Goal: Task Accomplishment & Management: Use online tool/utility

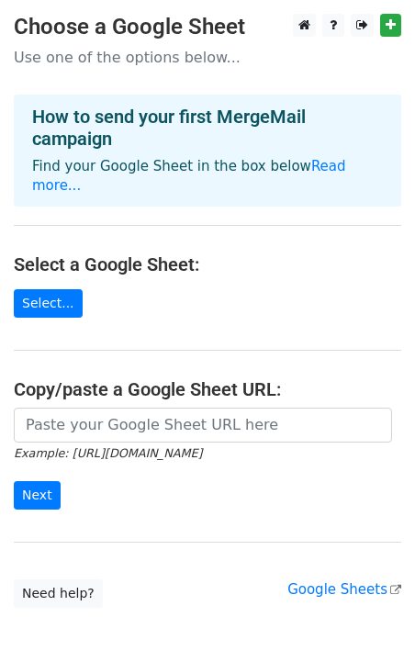
scroll to position [51, 0]
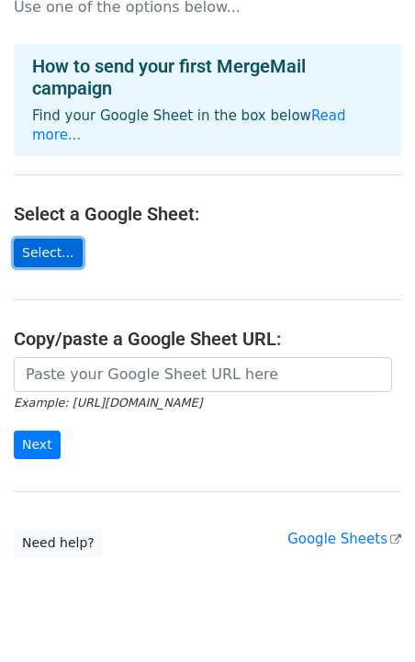
click at [65, 239] on link "Select..." at bounding box center [48, 253] width 69 height 28
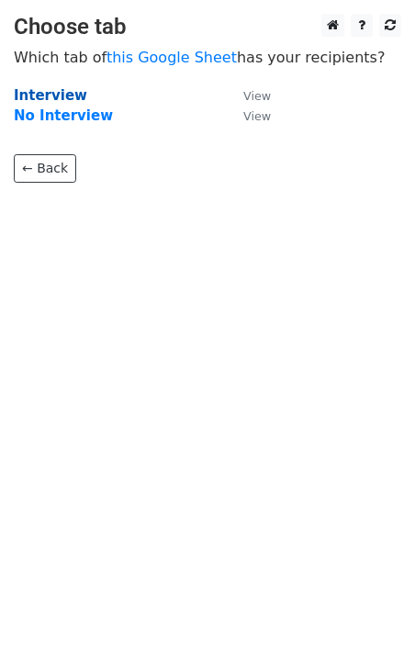
click at [58, 98] on strong "Interview" at bounding box center [50, 95] width 73 height 17
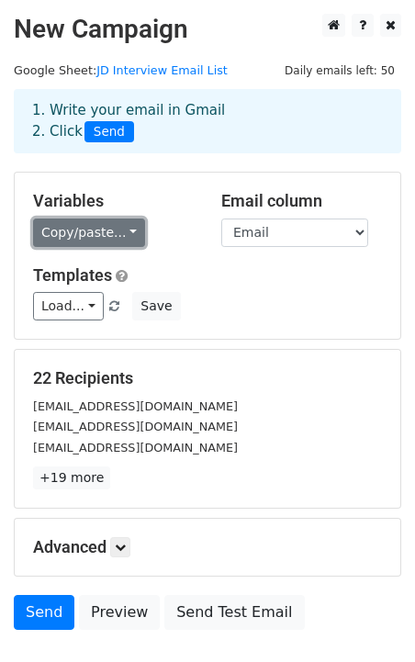
click at [125, 232] on link "Copy/paste..." at bounding box center [89, 233] width 112 height 28
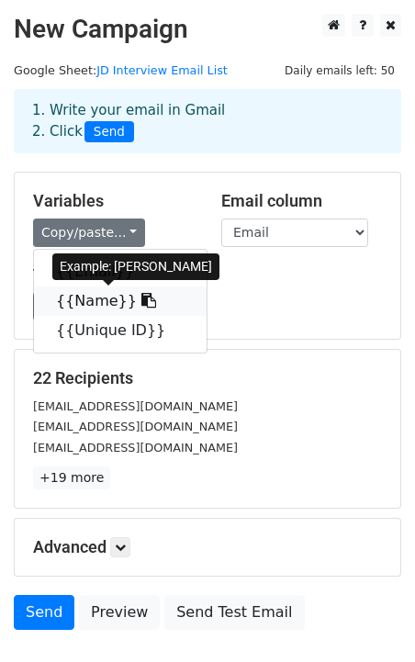
click at [105, 305] on link "{{Name}}" at bounding box center [120, 301] width 173 height 29
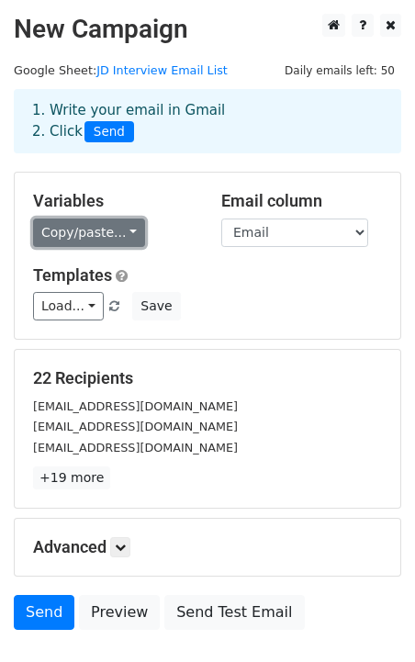
click at [114, 242] on link "Copy/paste..." at bounding box center [89, 233] width 112 height 28
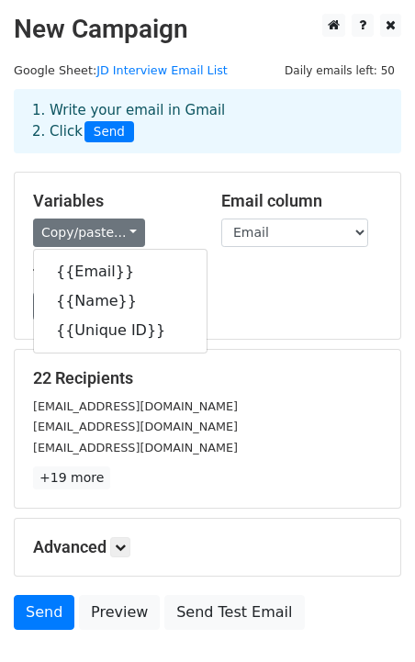
click at [259, 281] on h5 "Templates" at bounding box center [207, 275] width 349 height 20
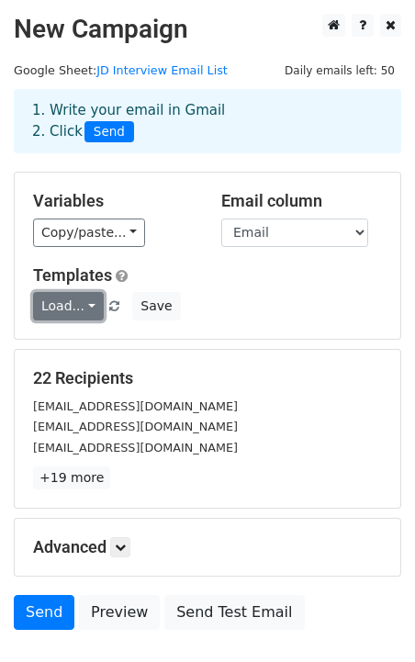
click at [91, 314] on link "Load..." at bounding box center [68, 306] width 71 height 28
click at [87, 310] on link "Load..." at bounding box center [68, 306] width 71 height 28
click at [87, 309] on link "Load..." at bounding box center [68, 306] width 71 height 28
click at [286, 324] on div "Variables Copy/paste... {{Email}} {{Name}} {{Unique ID}} Email column Email Nam…" at bounding box center [208, 256] width 386 height 166
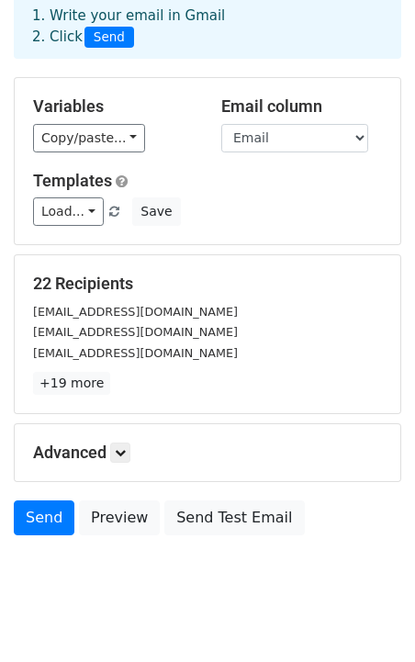
scroll to position [124, 0]
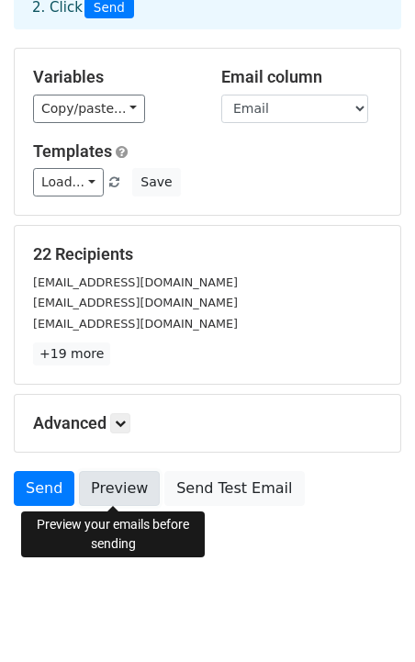
click at [107, 490] on link "Preview" at bounding box center [119, 488] width 81 height 35
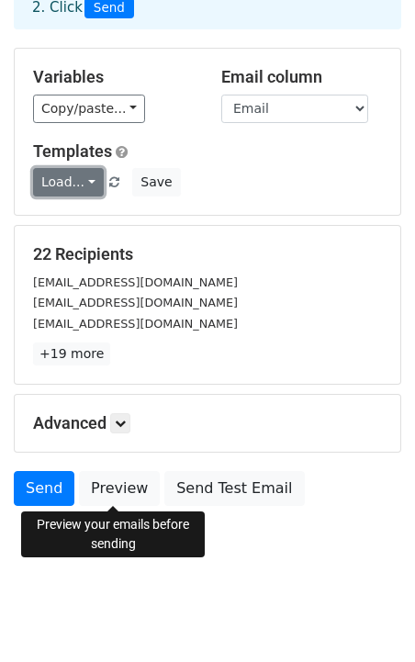
click at [66, 183] on link "Load..." at bounding box center [68, 182] width 71 height 28
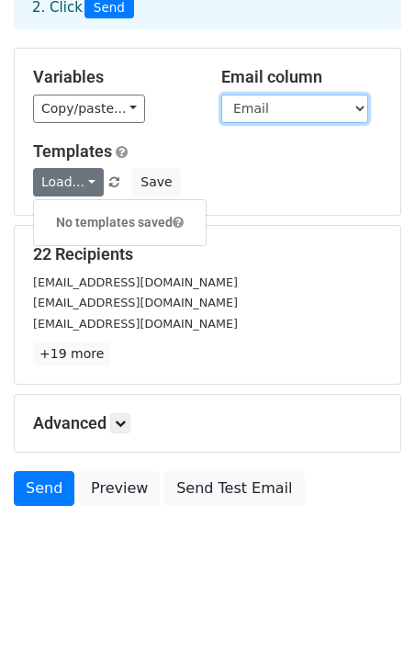
click at [351, 101] on select "Email Name Unique ID" at bounding box center [294, 109] width 147 height 28
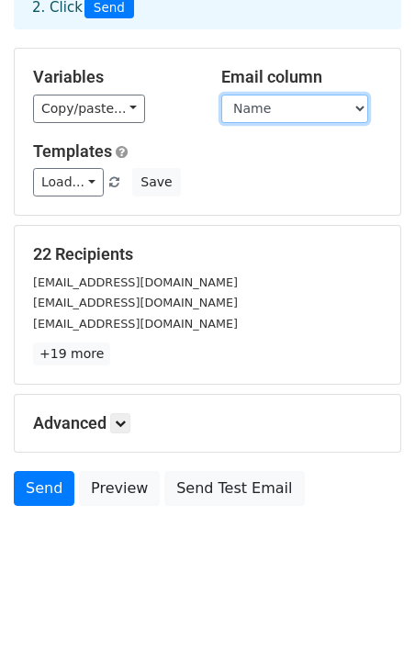
click at [221, 95] on select "Email Name Unique ID" at bounding box center [294, 109] width 147 height 28
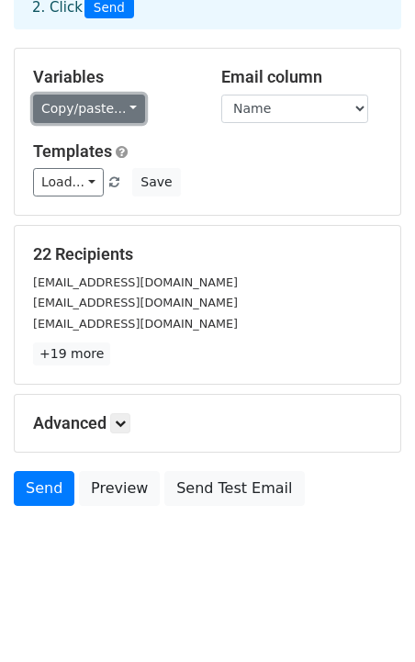
click at [128, 107] on link "Copy/paste..." at bounding box center [89, 109] width 112 height 28
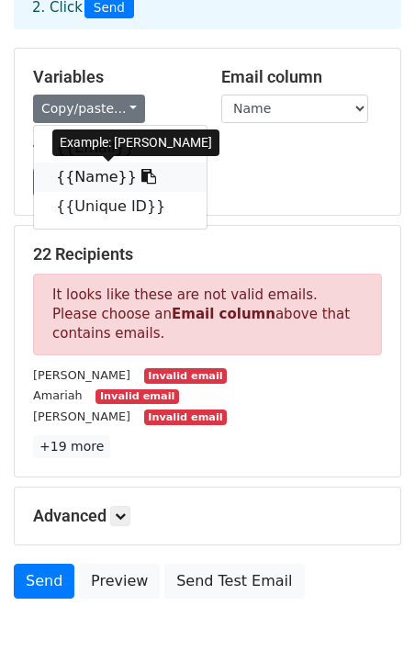
click at [106, 176] on link "{{Name}}" at bounding box center [120, 177] width 173 height 29
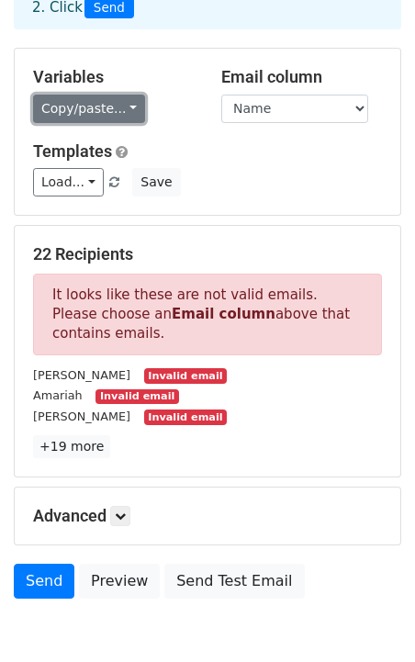
click at [107, 107] on link "Copy/paste..." at bounding box center [89, 109] width 112 height 28
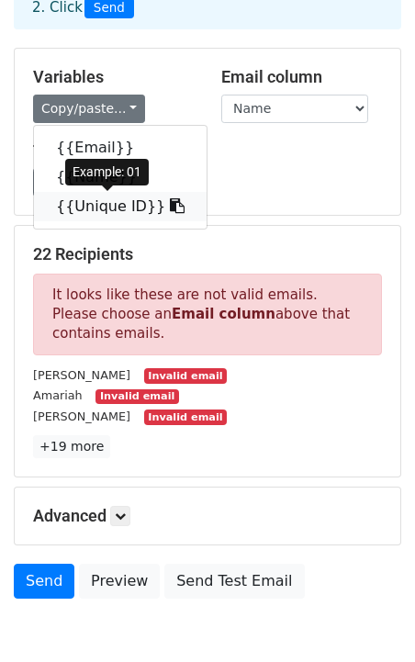
click at [112, 204] on link "{{Unique ID}}" at bounding box center [120, 206] width 173 height 29
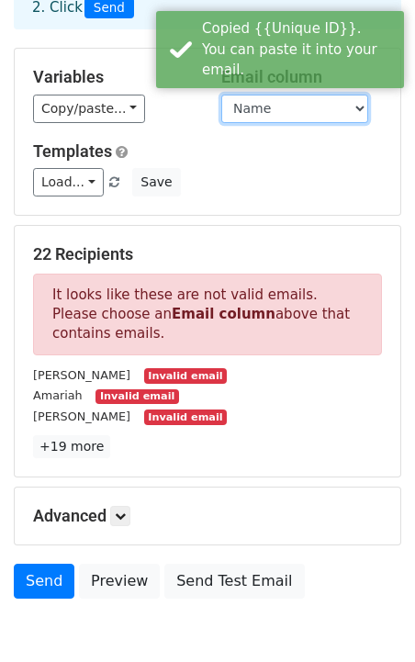
click at [349, 113] on select "Email Name Unique ID" at bounding box center [294, 109] width 147 height 28
select select "Email"
click at [221, 95] on select "Email Name Unique ID" at bounding box center [294, 109] width 147 height 28
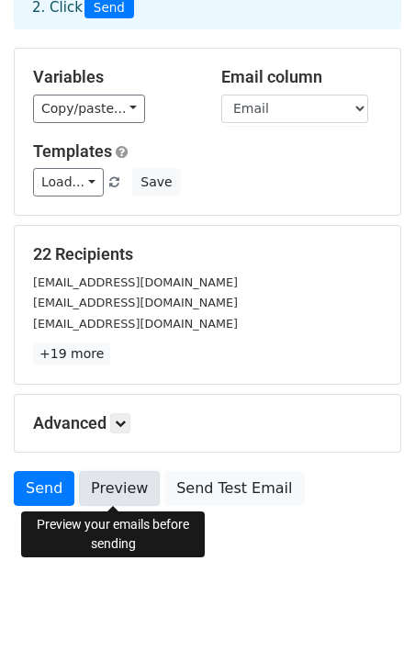
click at [118, 486] on link "Preview" at bounding box center [119, 488] width 81 height 35
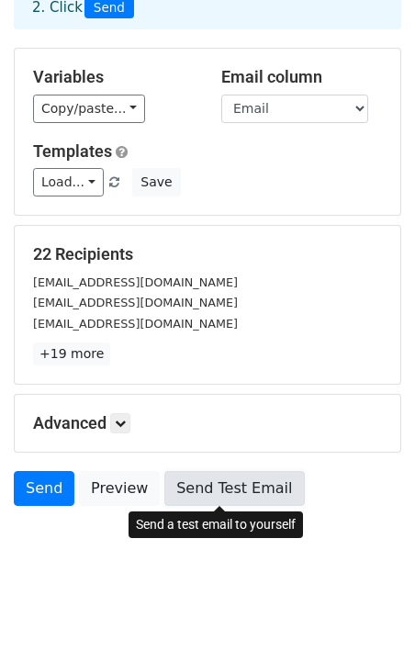
click at [231, 494] on link "Send Test Email" at bounding box center [234, 488] width 140 height 35
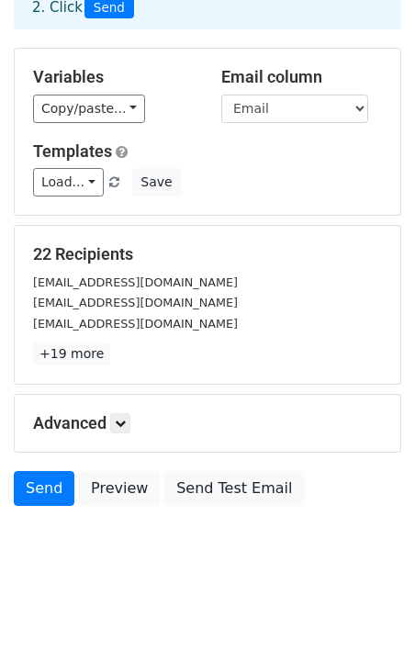
click at [113, 429] on h5 "Advanced" at bounding box center [207, 423] width 349 height 20
click at [122, 423] on icon at bounding box center [120, 423] width 11 height 11
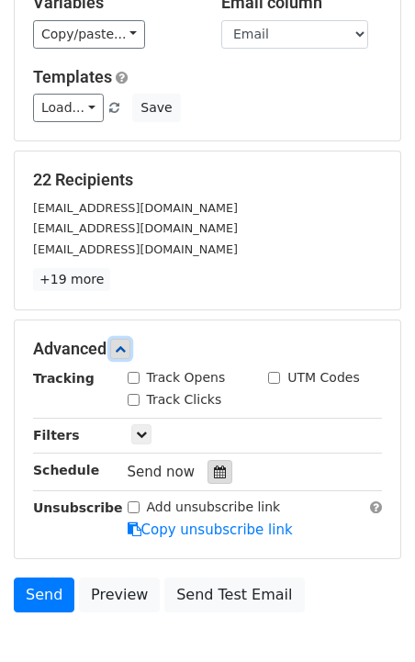
scroll to position [197, 0]
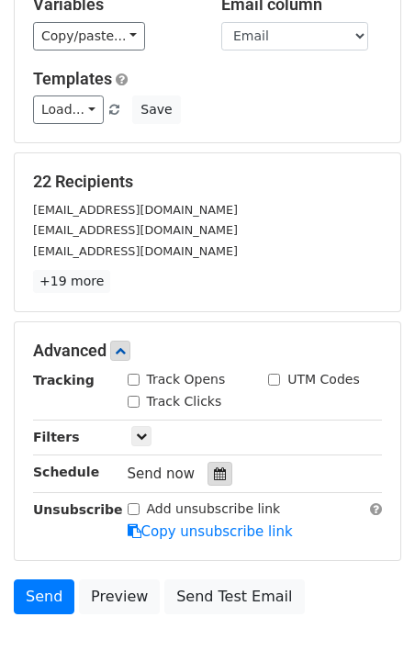
click at [219, 480] on div at bounding box center [220, 474] width 25 height 24
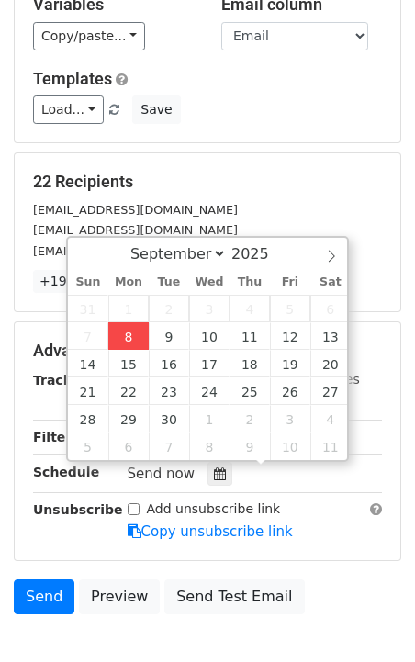
type input "2025-09-08 12:00"
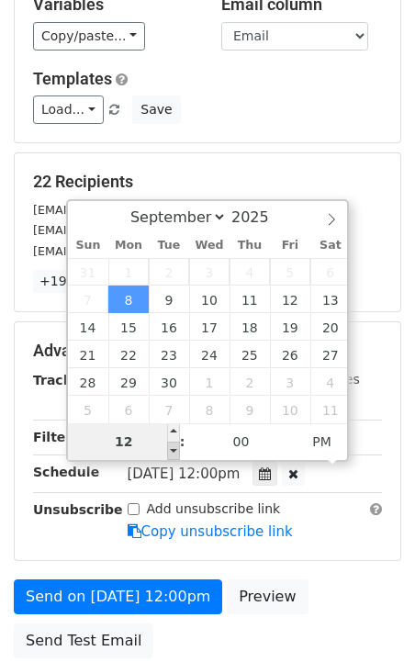
type input "8"
type input "2025-09-08 08:00"
type input "08"
click at [321, 446] on span "PM" at bounding box center [322, 441] width 51 height 37
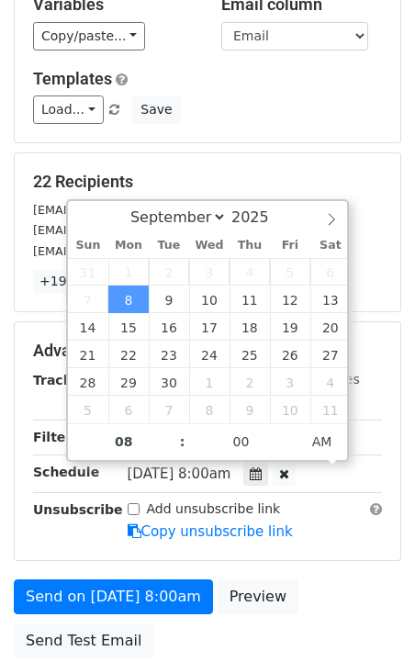
click at [350, 546] on div "Advanced Tracking Track Opens UTM Codes Track Clicks Filters Only include sprea…" at bounding box center [208, 441] width 386 height 238
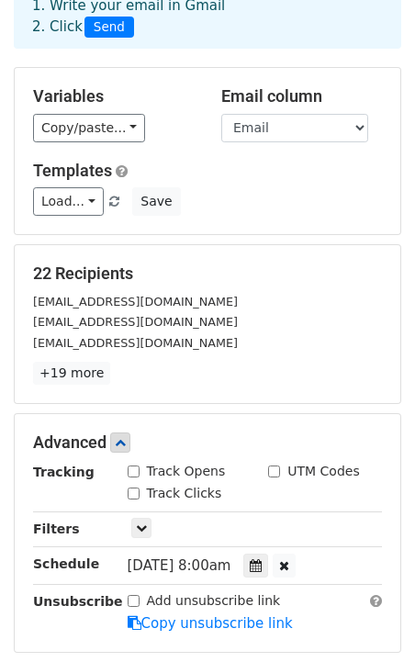
scroll to position [348, 0]
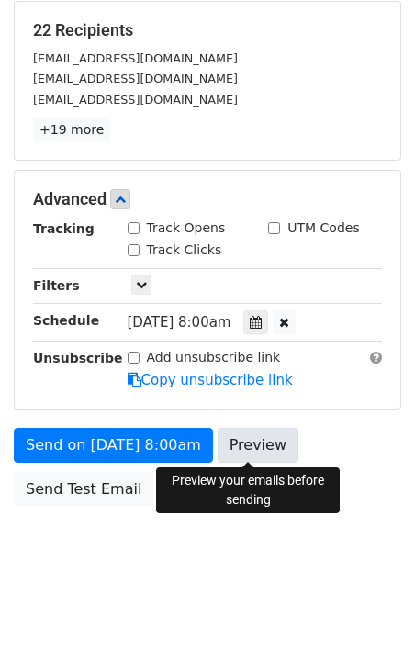
click at [245, 454] on link "Preview" at bounding box center [258, 445] width 81 height 35
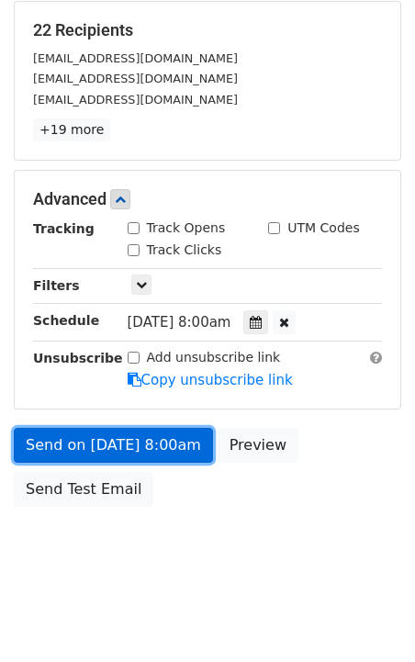
click at [99, 444] on link "Send on Sep 8 at 8:00am" at bounding box center [113, 445] width 199 height 35
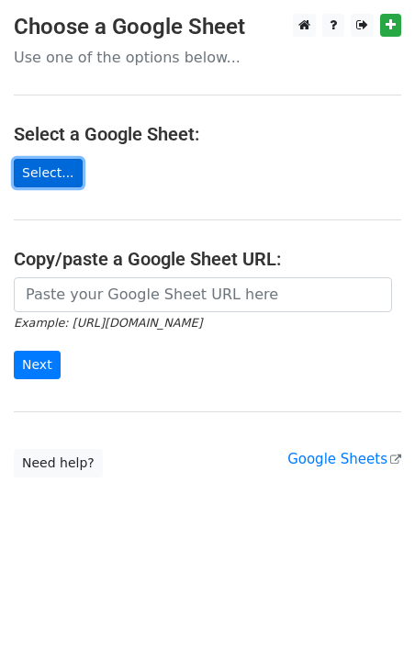
click at [34, 182] on link "Select..." at bounding box center [48, 173] width 69 height 28
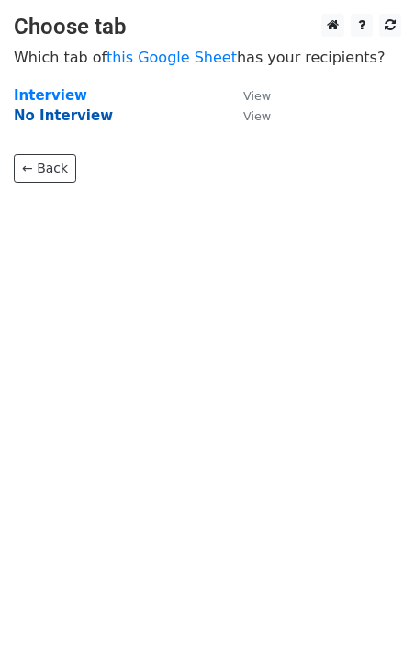
click at [62, 119] on strong "No Interview" at bounding box center [63, 115] width 99 height 17
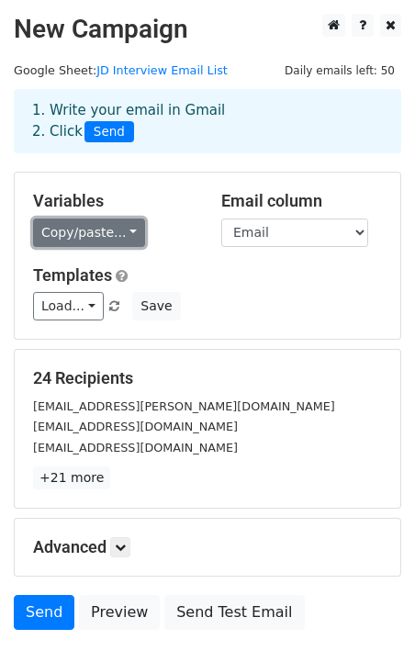
click at [114, 231] on link "Copy/paste..." at bounding box center [89, 233] width 112 height 28
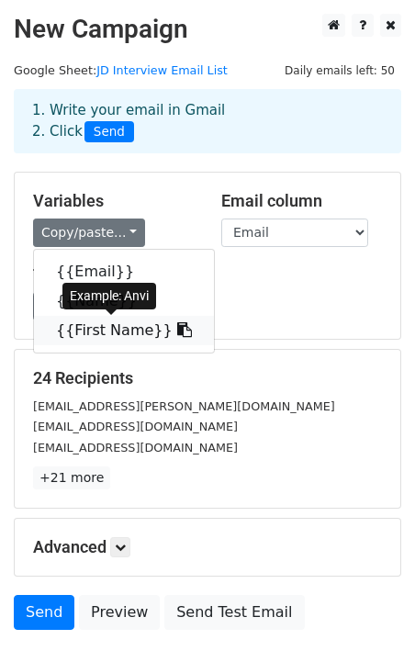
click at [93, 333] on link "{{First Name}}" at bounding box center [124, 330] width 180 height 29
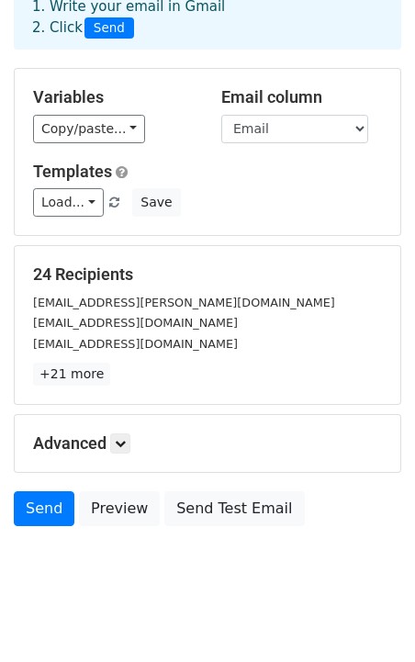
scroll to position [107, 0]
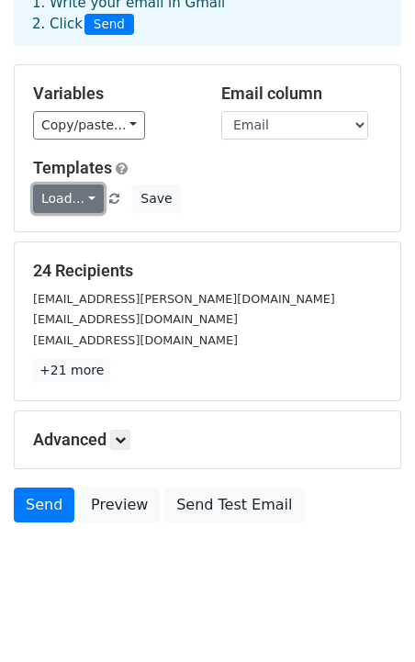
click at [69, 201] on link "Load..." at bounding box center [68, 199] width 71 height 28
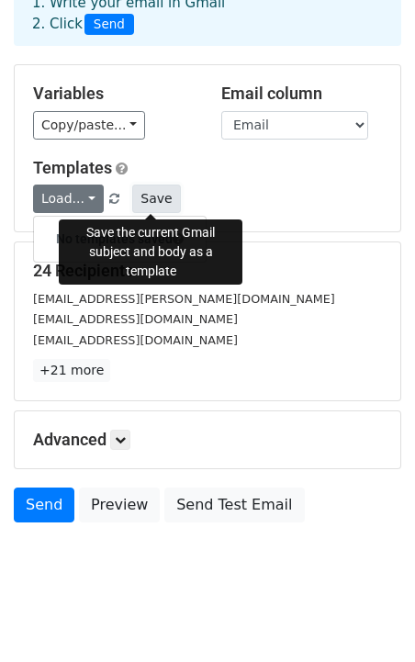
click at [168, 200] on button "Save" at bounding box center [156, 199] width 48 height 28
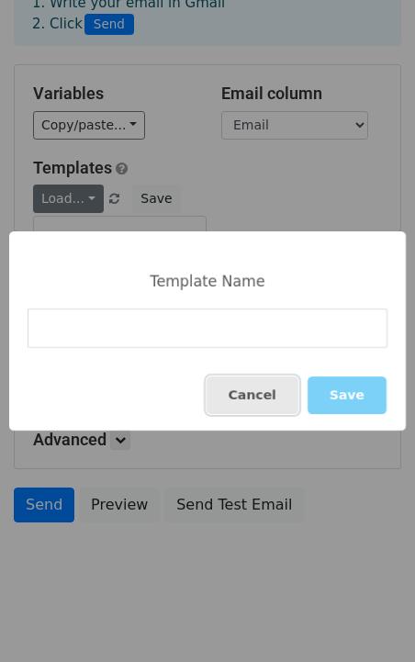
click at [270, 406] on button "Cancel" at bounding box center [253, 396] width 92 height 38
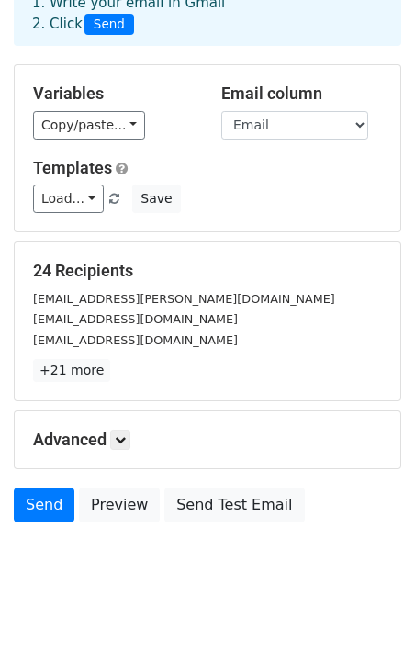
scroll to position [124, 0]
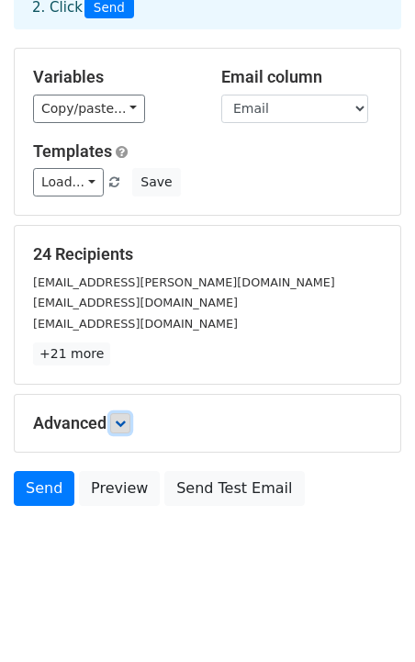
click at [124, 425] on icon at bounding box center [120, 423] width 11 height 11
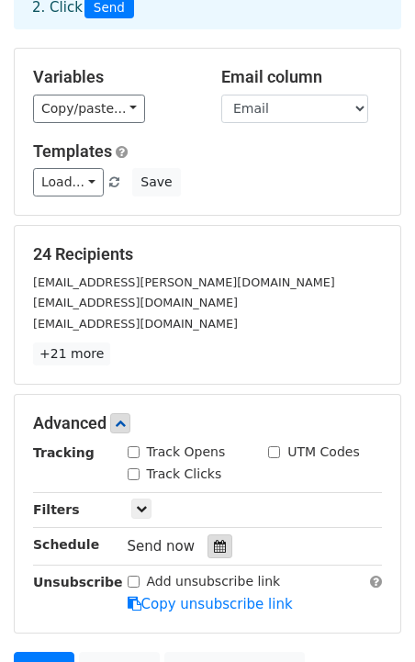
click at [214, 543] on icon at bounding box center [220, 546] width 12 height 13
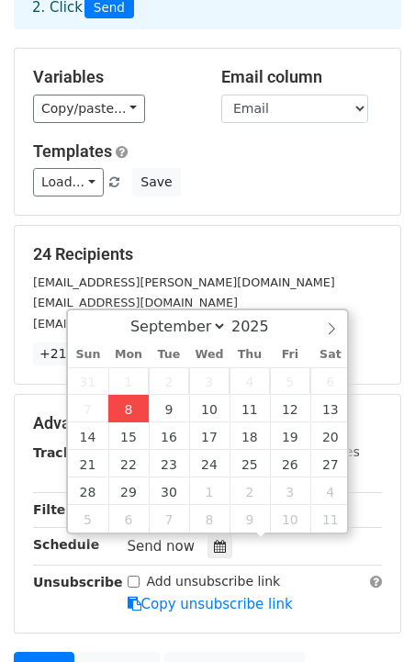
type input "2025-09-08 12:00"
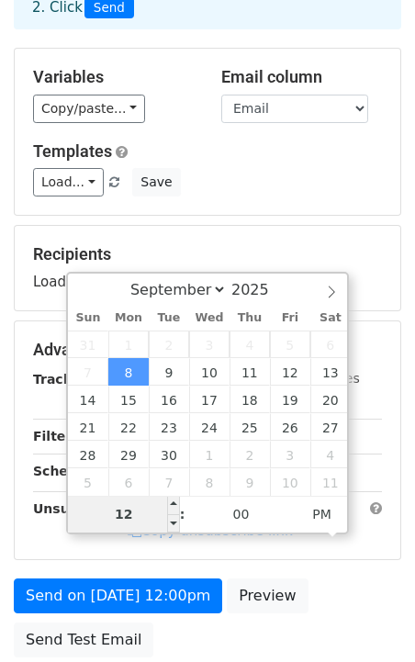
type input "8"
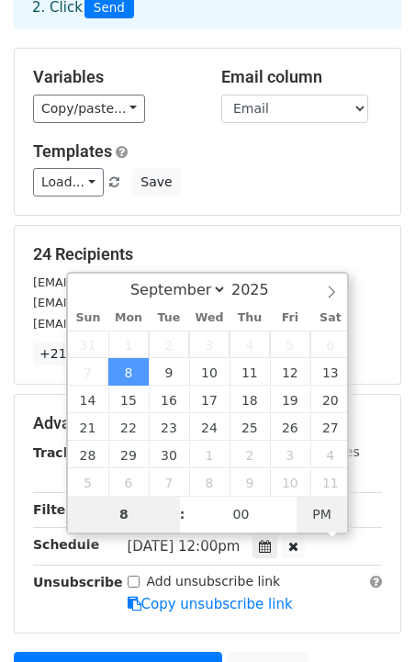
type input "2025-09-08 08:00"
type input "08"
click at [337, 514] on span "AM" at bounding box center [322, 514] width 51 height 37
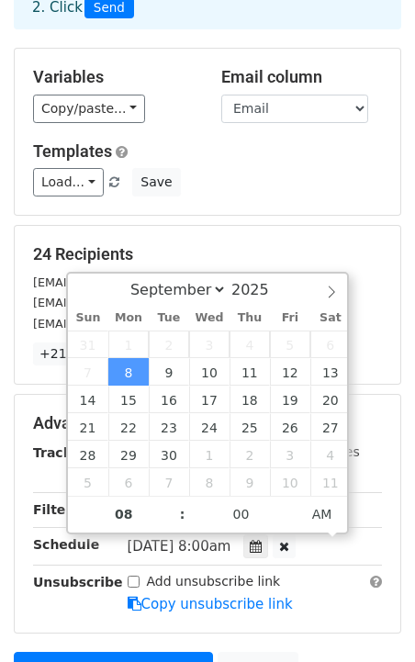
click at [375, 225] on div "24 Recipients anvi.bawiskar@gmail.com at49546@my.utexas.edu ashleykalvala@gnail…" at bounding box center [208, 305] width 388 height 160
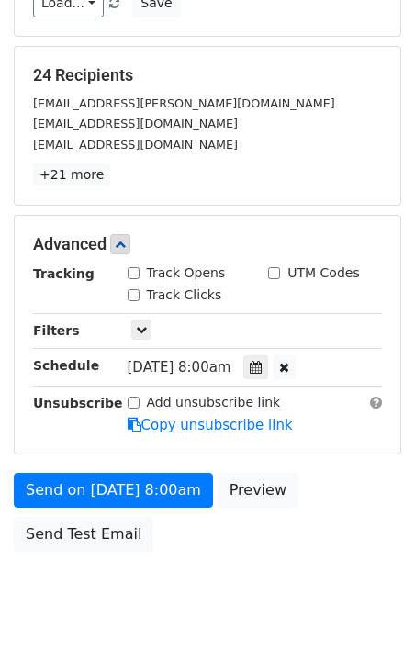
scroll to position [306, 0]
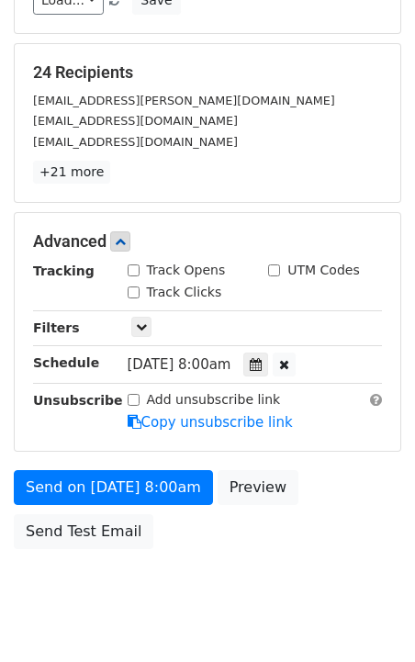
click at [186, 272] on label "Track Opens" at bounding box center [186, 270] width 79 height 19
click at [140, 272] on input "Track Opens" at bounding box center [134, 270] width 12 height 12
checkbox input "true"
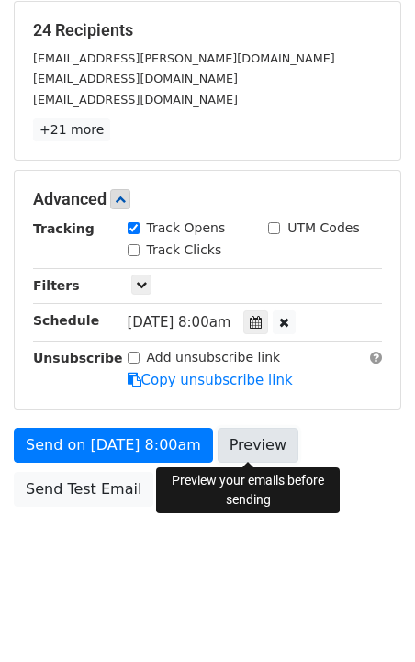
click at [241, 440] on link "Preview" at bounding box center [258, 445] width 81 height 35
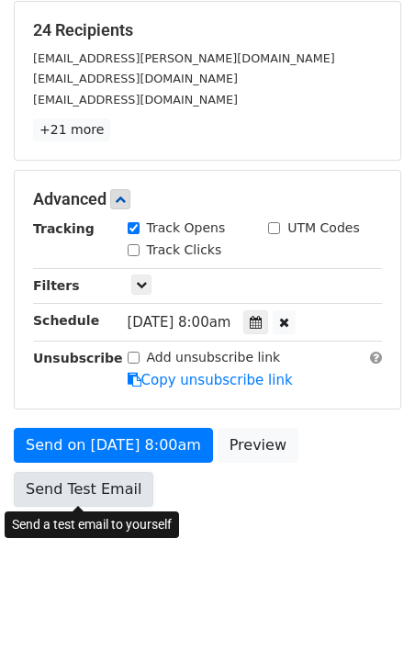
click at [87, 490] on link "Send Test Email" at bounding box center [84, 489] width 140 height 35
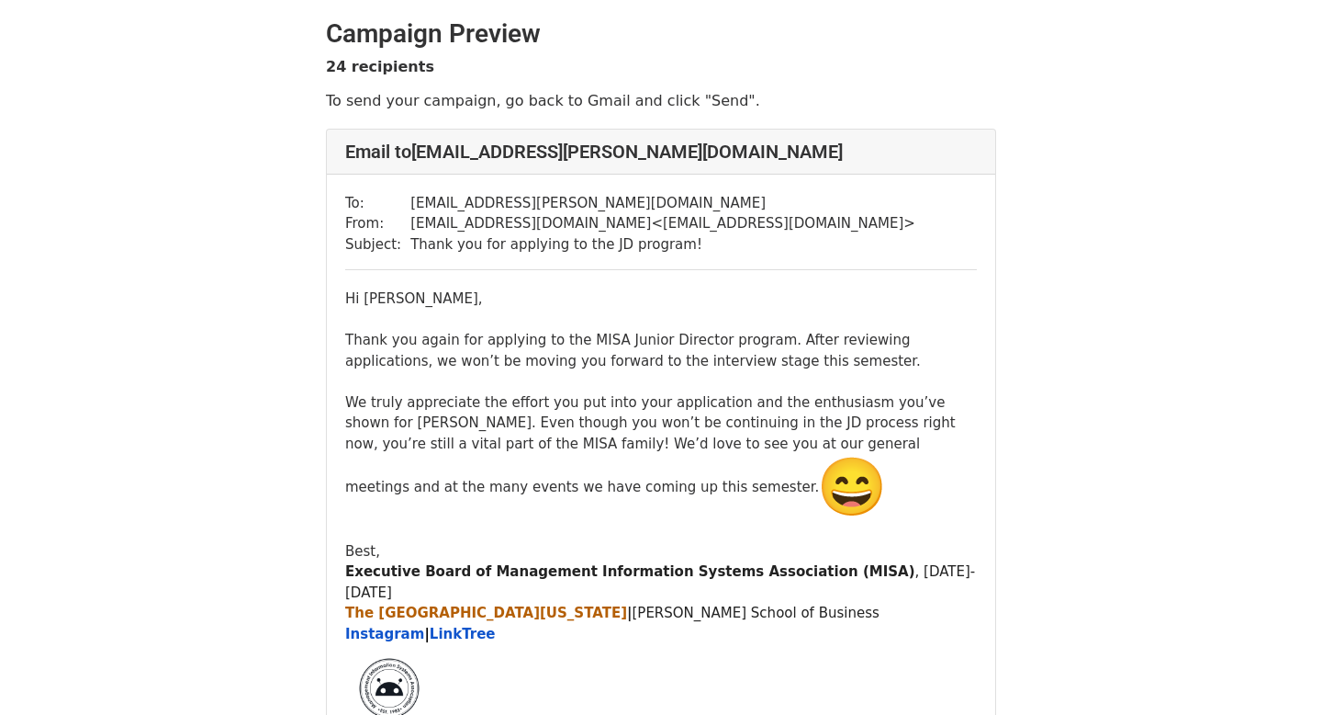
scroll to position [44, 0]
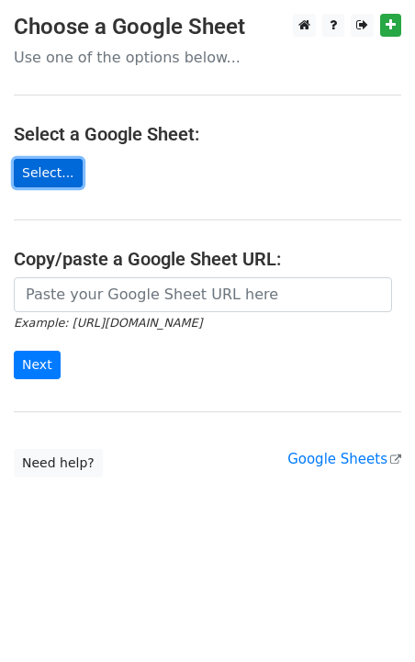
click at [60, 170] on link "Select..." at bounding box center [48, 173] width 69 height 28
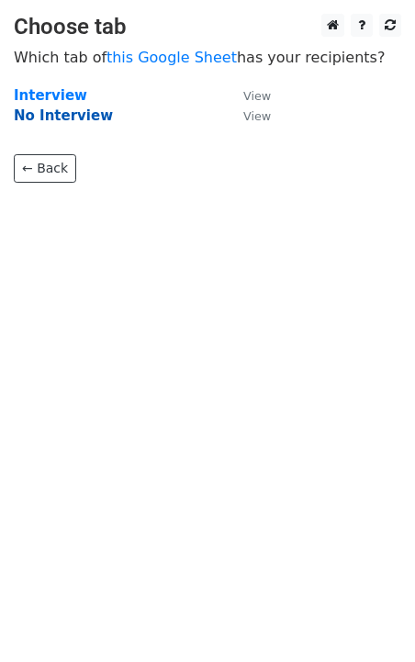
click at [79, 115] on strong "No Interview" at bounding box center [63, 115] width 99 height 17
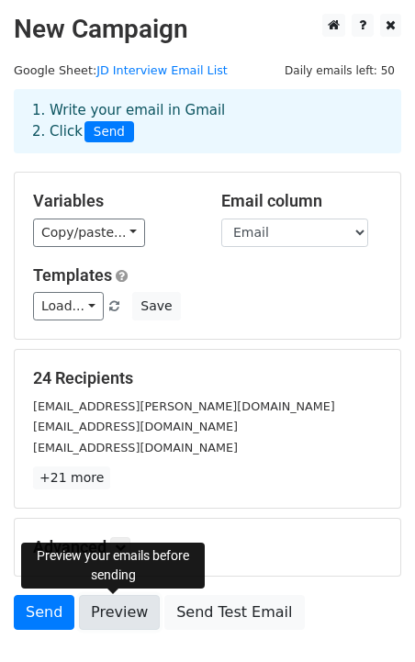
click at [121, 613] on link "Preview" at bounding box center [119, 612] width 81 height 35
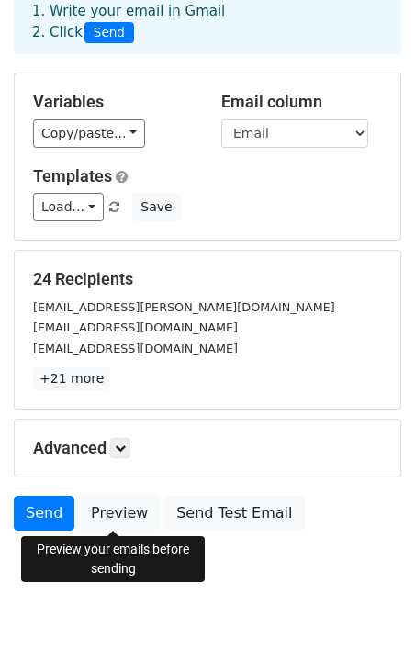
scroll to position [124, 0]
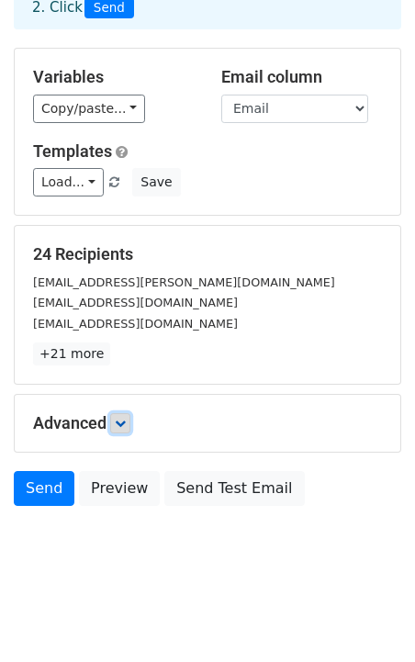
click at [115, 425] on link at bounding box center [120, 423] width 20 height 20
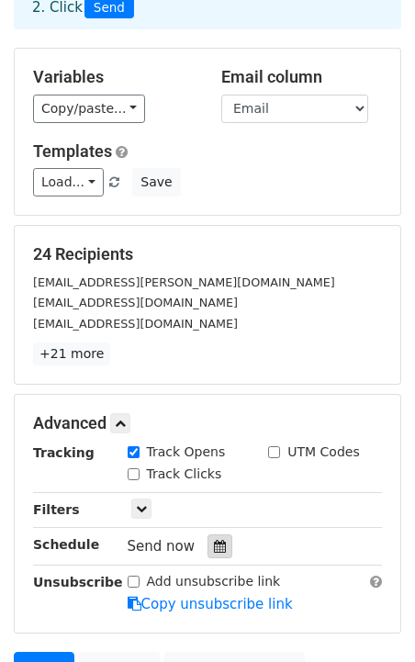
click at [208, 546] on div at bounding box center [220, 547] width 25 height 24
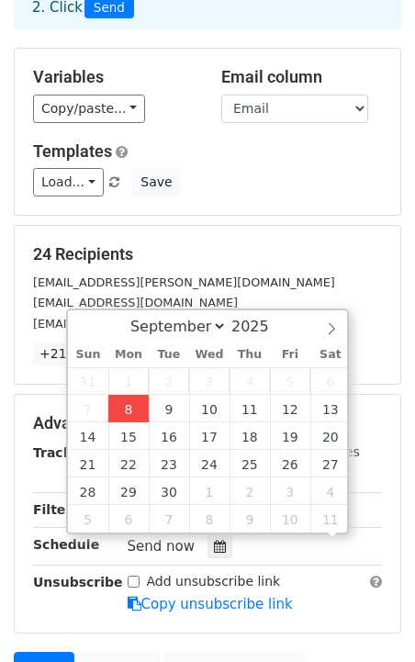
scroll to position [1, 0]
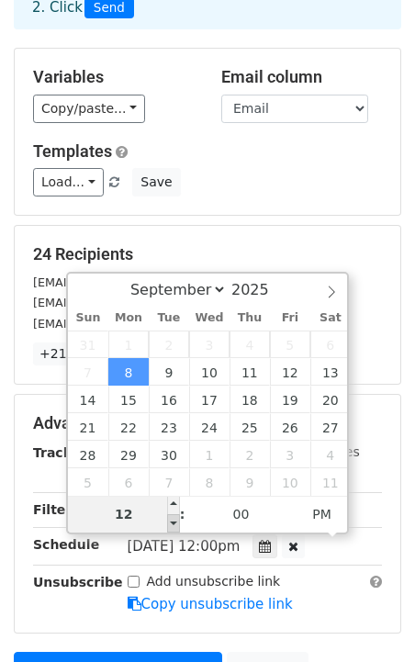
type input "2025-09-08 11:00"
type input "11"
click at [175, 523] on span at bounding box center [173, 523] width 13 height 18
type input "2025-09-08 10:00"
type input "10"
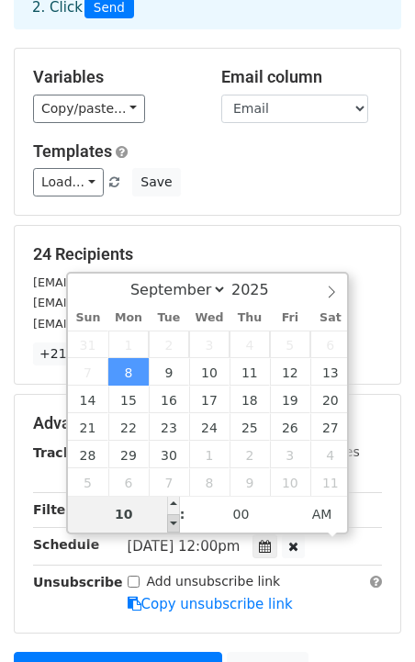
click at [175, 523] on span at bounding box center [173, 523] width 13 height 18
type input "2025-09-08 09:00"
type input "09"
click at [175, 523] on span at bounding box center [173, 523] width 13 height 18
type input "2025-09-08 08:00"
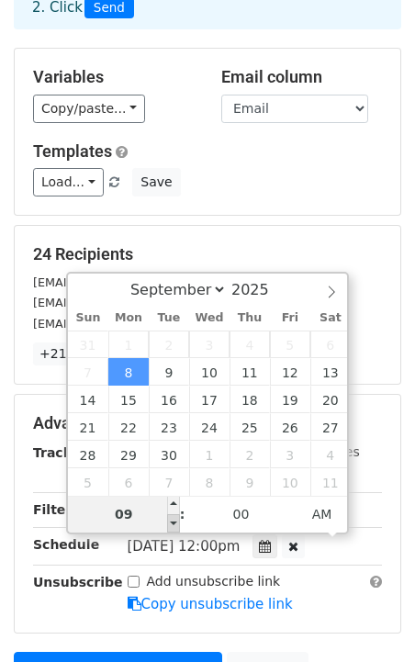
type input "08"
click at [175, 523] on span at bounding box center [173, 523] width 13 height 18
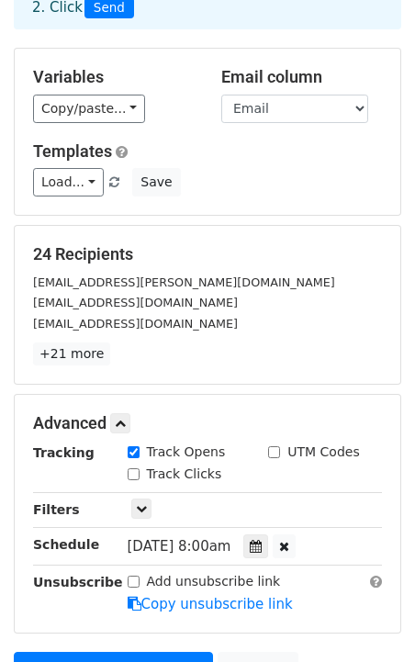
click at [307, 591] on div "Add unsubscribe link Copy unsubscribe link" at bounding box center [255, 593] width 283 height 42
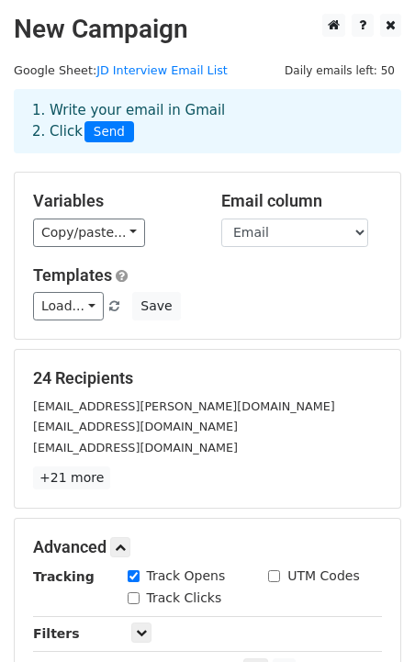
scroll to position [348, 0]
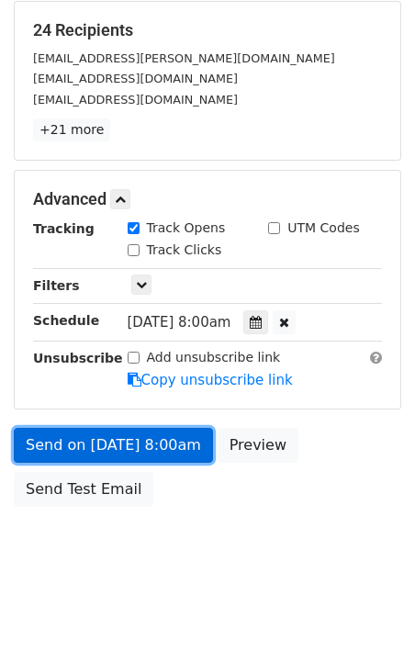
click at [121, 449] on link "Send on Sep 8 at 8:00am" at bounding box center [113, 445] width 199 height 35
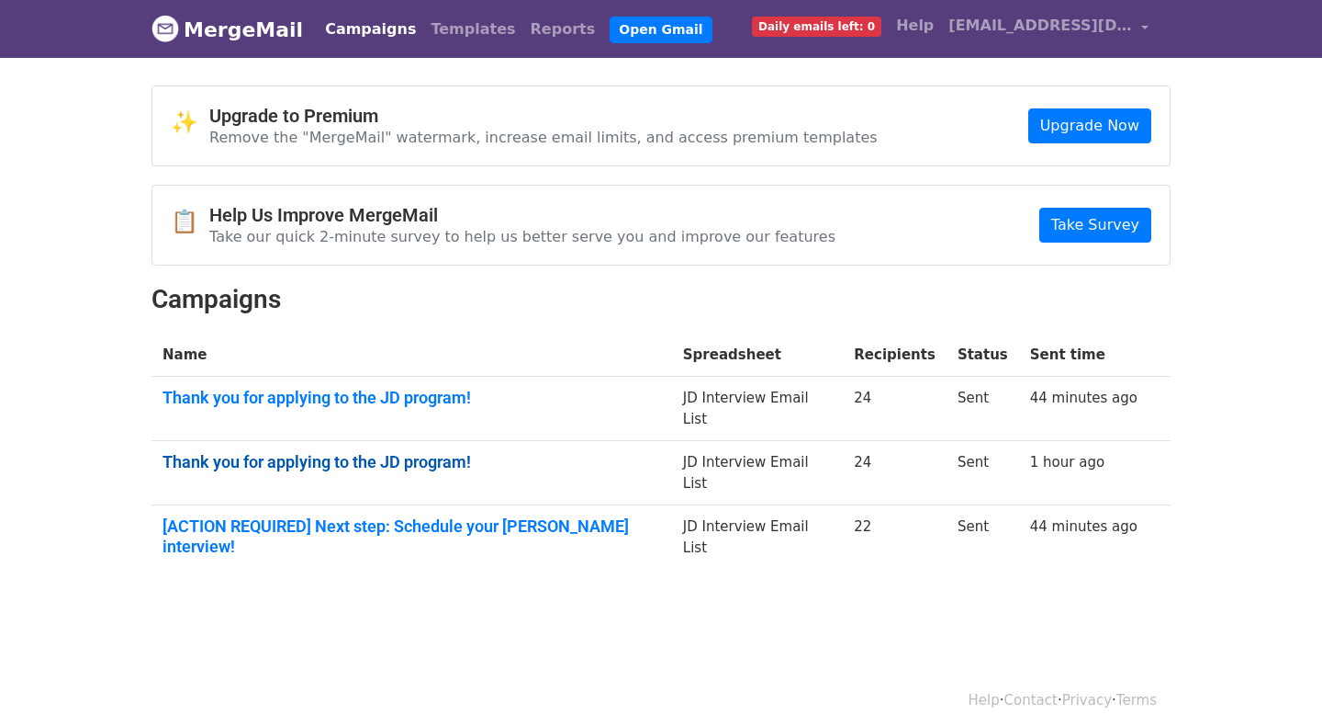
click at [459, 452] on link "Thank you for applying to the JD program!" at bounding box center [412, 462] width 499 height 20
